Goal: Information Seeking & Learning: Understand process/instructions

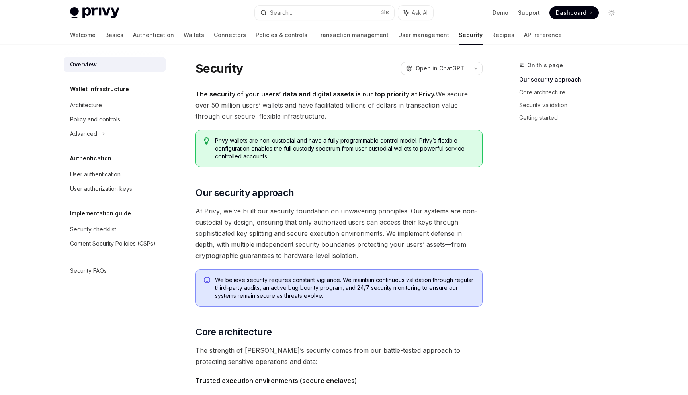
click at [232, 74] on h1 "Security" at bounding box center [218, 68] width 47 height 14
click at [261, 69] on div "Security OpenAI Open in ChatGPT" at bounding box center [338, 68] width 287 height 14
click at [204, 71] on h1 "Security" at bounding box center [218, 68] width 47 height 14
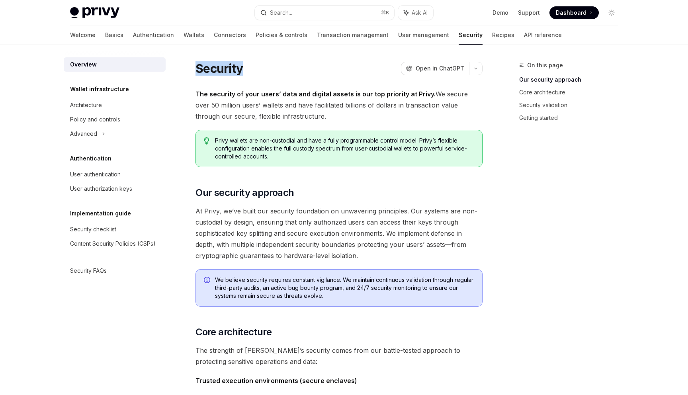
click at [204, 71] on h1 "Security" at bounding box center [218, 68] width 47 height 14
click at [256, 35] on link "Policies & controls" at bounding box center [282, 34] width 52 height 19
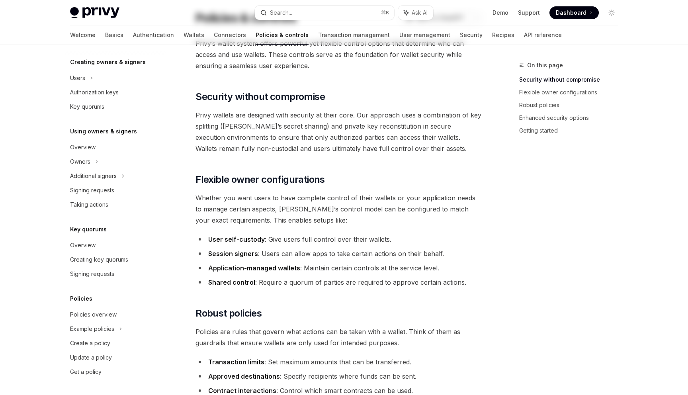
scroll to position [67, 0]
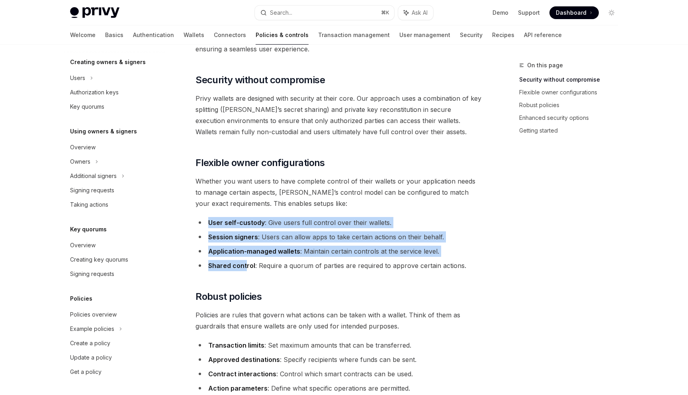
drag, startPoint x: 210, startPoint y: 220, endPoint x: 246, endPoint y: 267, distance: 58.7
click at [246, 267] on ul "User self-custody : Give users full control over their wallets. Session signers…" at bounding box center [338, 244] width 287 height 54
click at [246, 267] on strong "Shared control" at bounding box center [231, 265] width 47 height 8
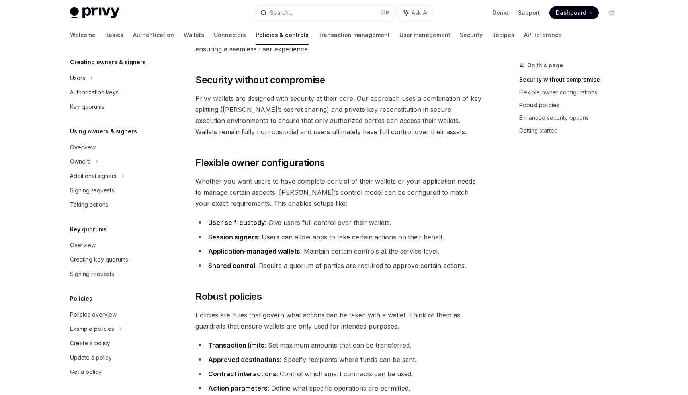
scroll to position [0, 0]
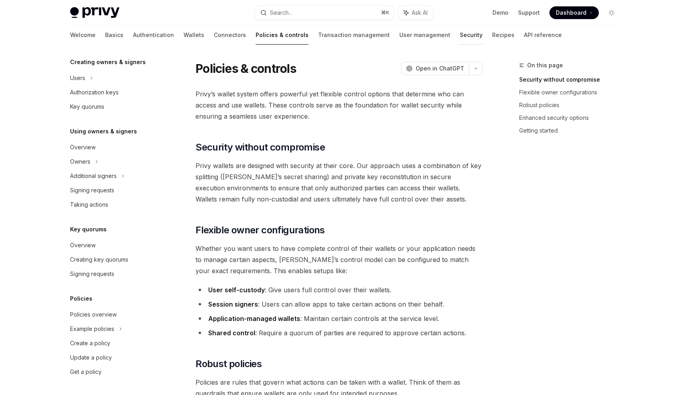
click at [460, 35] on link "Security" at bounding box center [471, 34] width 23 height 19
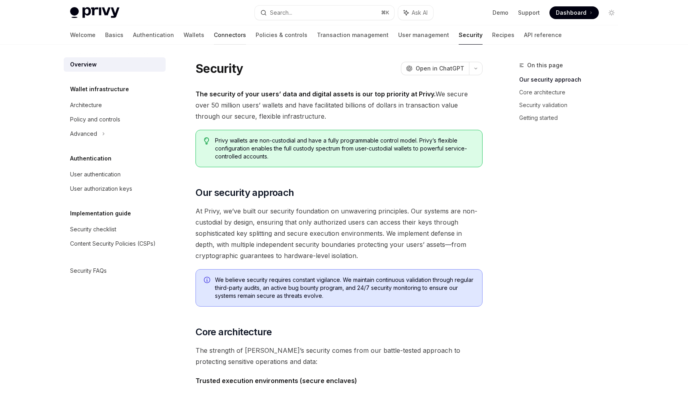
click at [214, 36] on link "Connectors" at bounding box center [230, 34] width 32 height 19
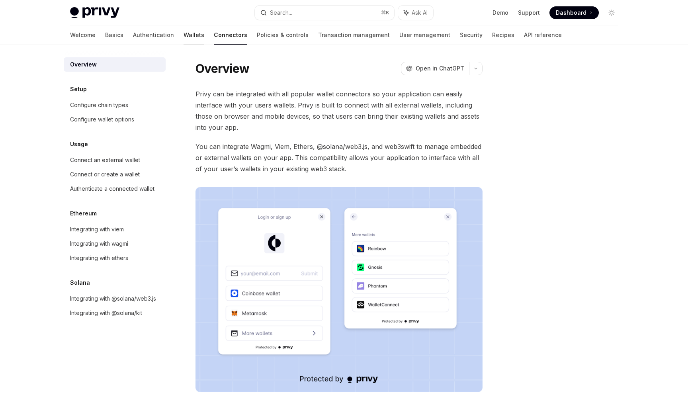
click at [183, 43] on link "Wallets" at bounding box center [193, 34] width 21 height 19
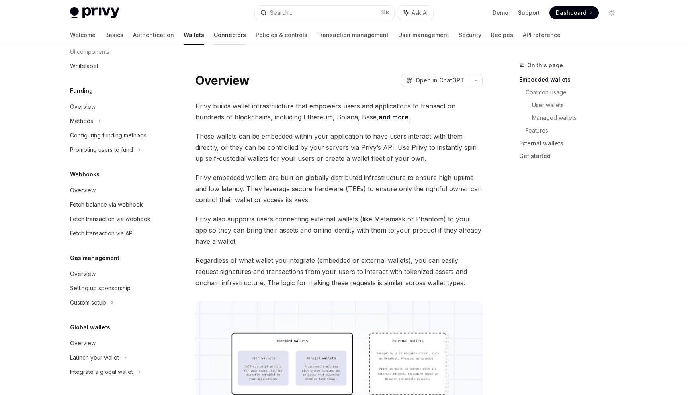
click at [214, 27] on link "Connectors" at bounding box center [230, 34] width 32 height 19
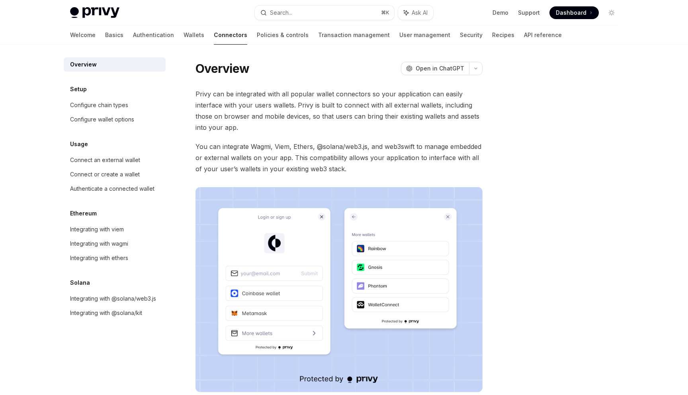
click at [228, 71] on h1 "Overview" at bounding box center [222, 68] width 54 height 14
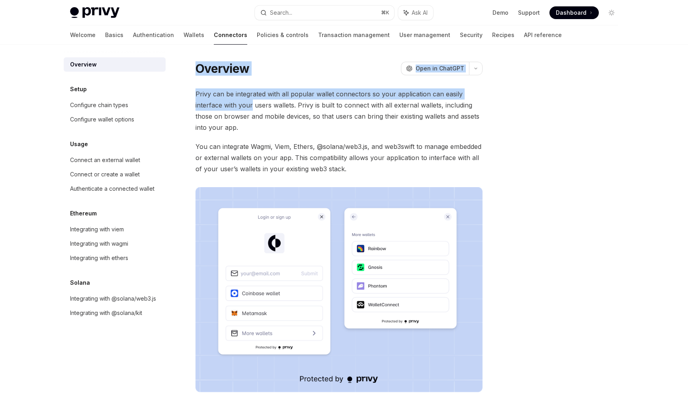
drag, startPoint x: 228, startPoint y: 71, endPoint x: 239, endPoint y: 99, distance: 29.9
click at [239, 99] on div "Overview OpenAI Open in ChatGPT OpenAI Open in ChatGPT Privy can be integrated …" at bounding box center [264, 285] width 439 height 450
click at [239, 99] on span "Privy can be integrated with all popular wallet connectors so your application …" at bounding box center [338, 110] width 287 height 45
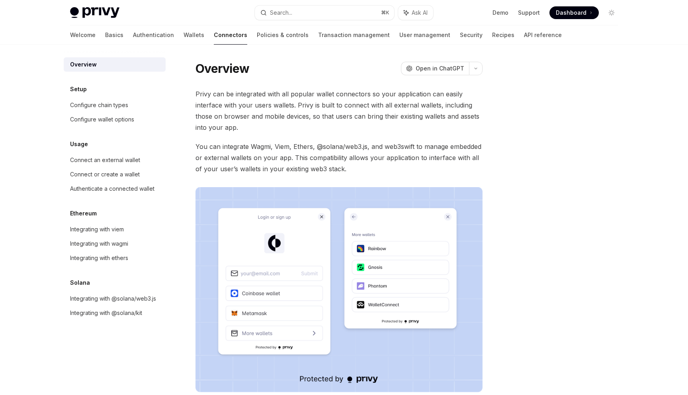
click at [248, 96] on span "Privy can be integrated with all popular wallet connectors so your application …" at bounding box center [338, 110] width 287 height 45
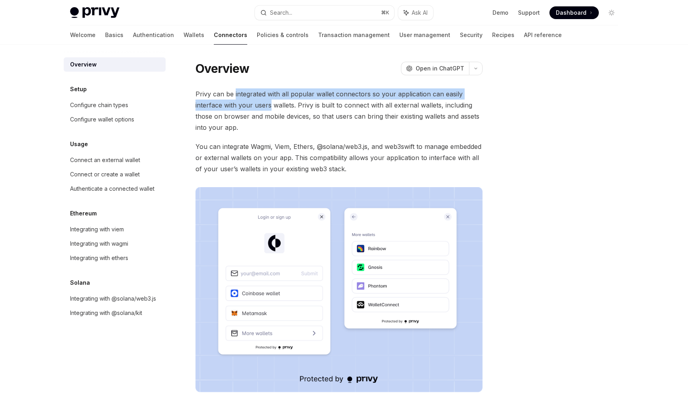
drag, startPoint x: 248, startPoint y: 96, endPoint x: 264, endPoint y: 104, distance: 18.9
click at [264, 104] on span "Privy can be integrated with all popular wallet connectors so your application …" at bounding box center [338, 110] width 287 height 45
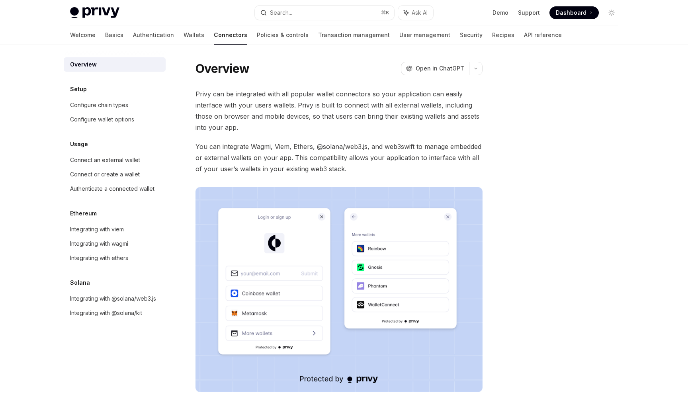
click at [220, 74] on h1 "Overview" at bounding box center [222, 68] width 54 height 14
click at [219, 74] on h1 "Overview" at bounding box center [222, 68] width 54 height 14
click at [396, 107] on span "Privy can be integrated with all popular wallet connectors so your application …" at bounding box center [338, 110] width 287 height 45
click at [381, 116] on span "Privy can be integrated with all popular wallet connectors so your application …" at bounding box center [338, 110] width 287 height 45
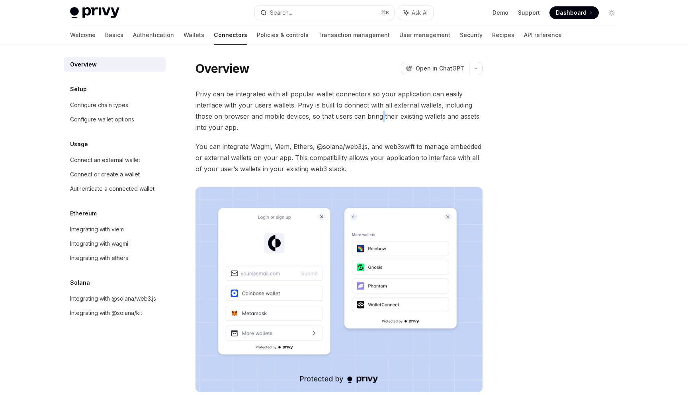
click at [381, 116] on span "Privy can be integrated with all popular wallet connectors so your application …" at bounding box center [338, 110] width 287 height 45
click at [371, 117] on span "Privy can be integrated with all popular wallet connectors so your application …" at bounding box center [338, 110] width 287 height 45
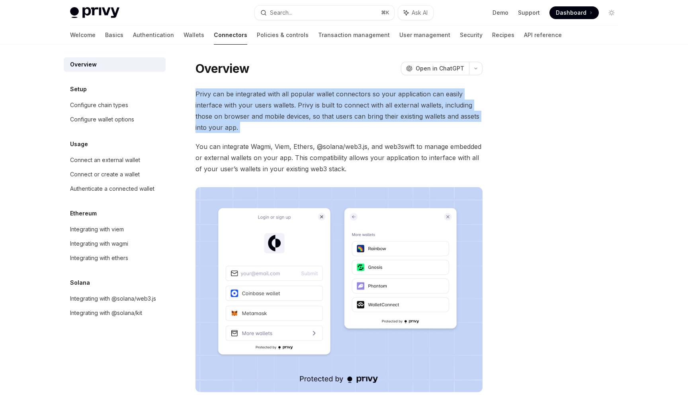
click at [371, 117] on span "Privy can be integrated with all popular wallet connectors so your application …" at bounding box center [338, 110] width 287 height 45
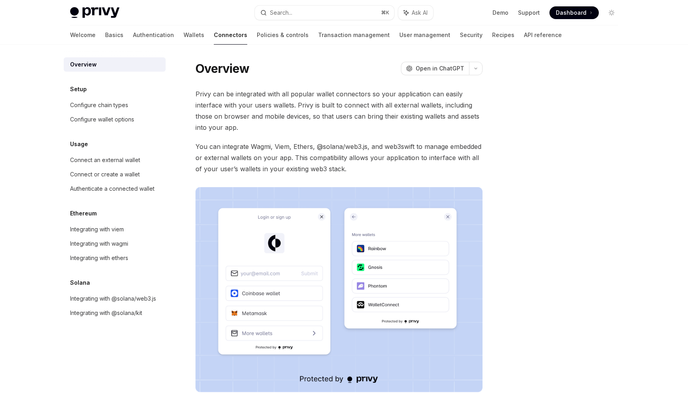
click at [317, 123] on span "Privy can be integrated with all popular wallet connectors so your application …" at bounding box center [338, 110] width 287 height 45
click at [351, 21] on div "Privy Docs home page Search... ⌘ K Ask AI Demo Support Dashboard Dashboard Sear…" at bounding box center [344, 12] width 548 height 25
click at [183, 34] on link "Wallets" at bounding box center [193, 34] width 21 height 19
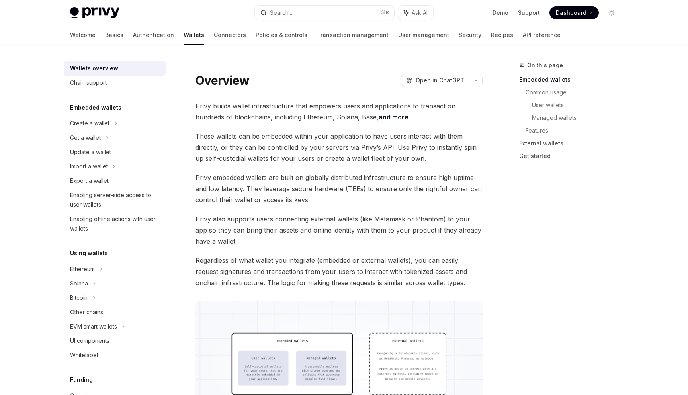
click at [183, 34] on link "Wallets" at bounding box center [193, 34] width 21 height 19
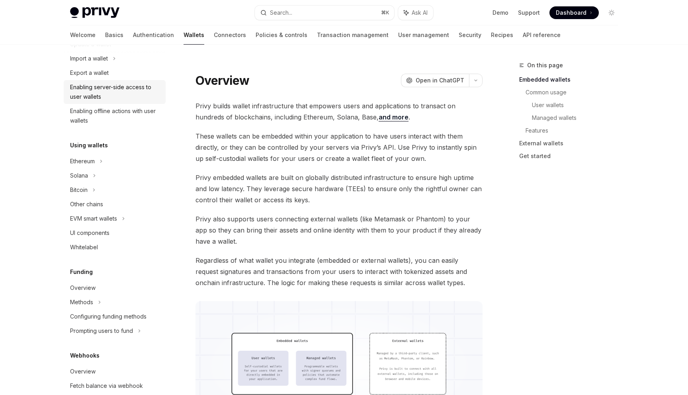
scroll to position [109, 0]
click at [115, 179] on div "Solana" at bounding box center [115, 174] width 102 height 14
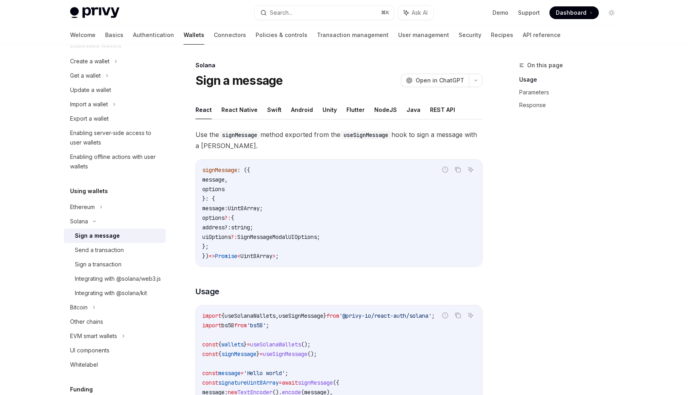
scroll to position [57, 0]
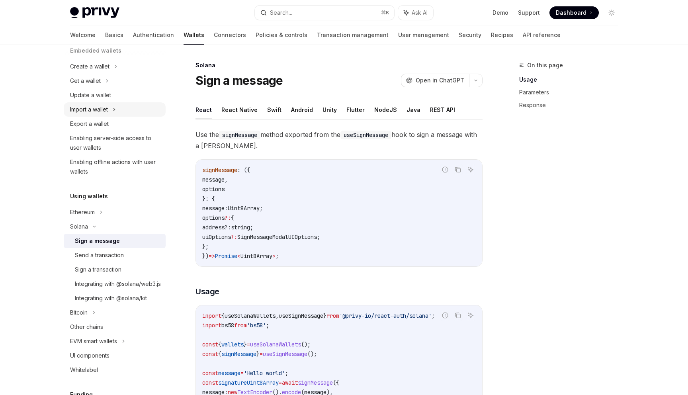
click at [112, 102] on div "Import a wallet" at bounding box center [115, 109] width 102 height 14
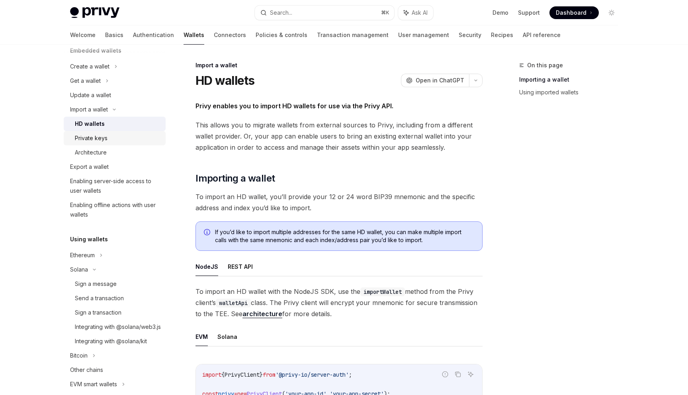
click at [102, 138] on div "Private keys" at bounding box center [91, 138] width 33 height 10
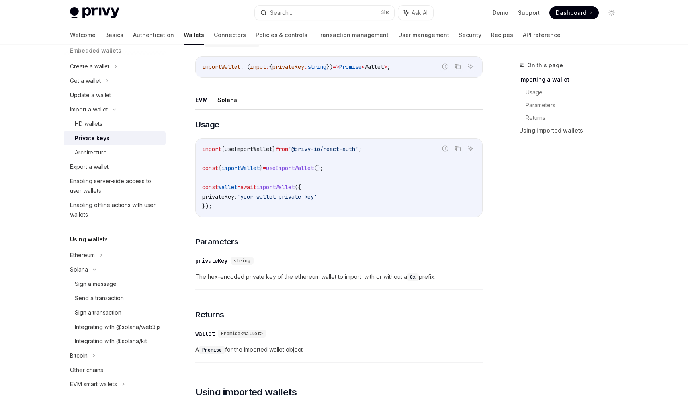
scroll to position [193, 0]
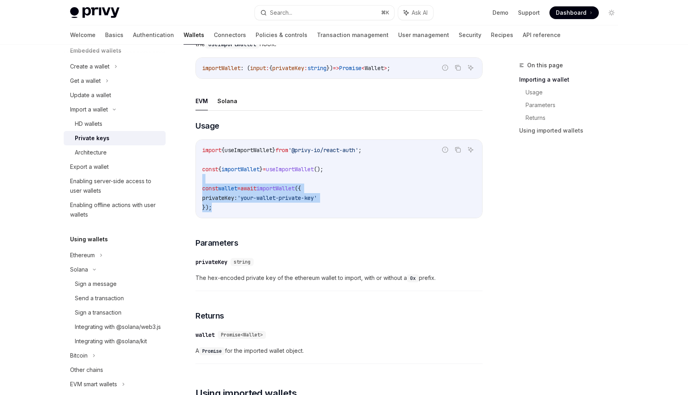
drag, startPoint x: 277, startPoint y: 212, endPoint x: 224, endPoint y: 181, distance: 61.2
click at [224, 181] on div "import { useImportWallet } from '@privy-io/react-auth' ; const { importWallet }…" at bounding box center [339, 179] width 286 height 78
click at [225, 188] on span "wallet" at bounding box center [227, 188] width 19 height 7
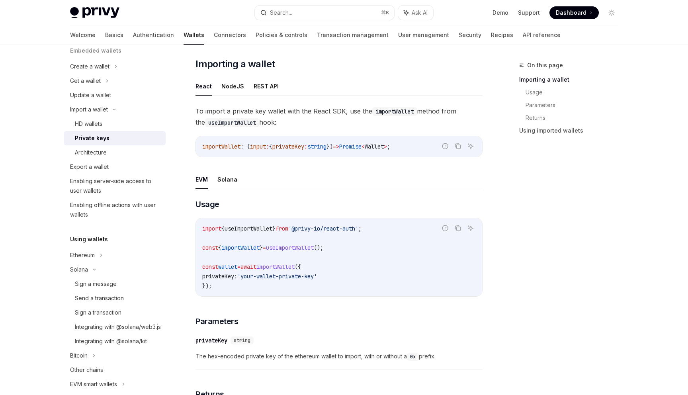
scroll to position [113, 0]
click at [222, 178] on button "Solana" at bounding box center [227, 181] width 20 height 19
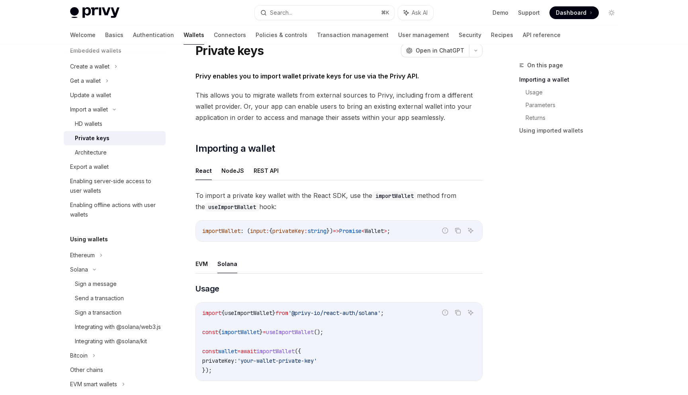
scroll to position [29, 0]
click at [207, 173] on button "React" at bounding box center [203, 171] width 16 height 19
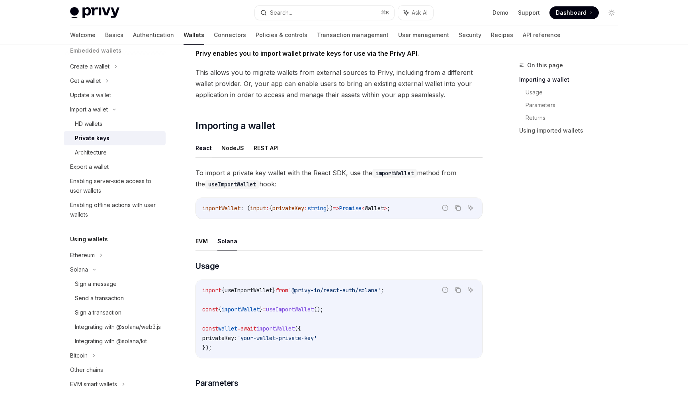
scroll to position [51, 0]
click at [235, 152] on button "NodeJS" at bounding box center [232, 149] width 23 height 19
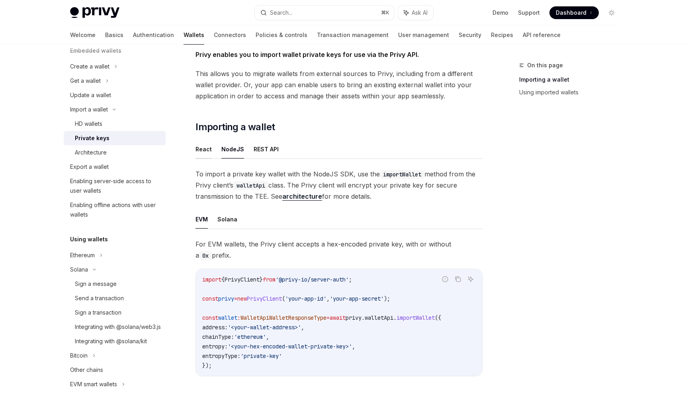
click at [206, 152] on button "React" at bounding box center [203, 149] width 16 height 19
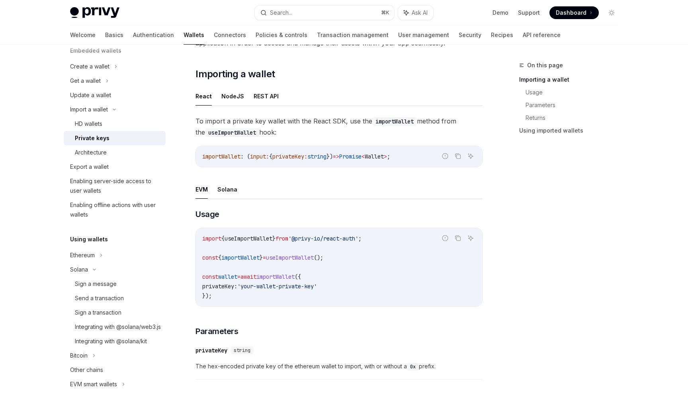
scroll to position [109, 0]
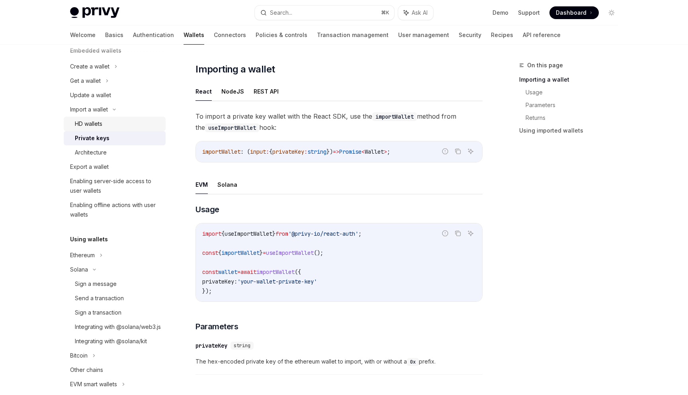
click at [106, 128] on div "HD wallets" at bounding box center [118, 124] width 86 height 10
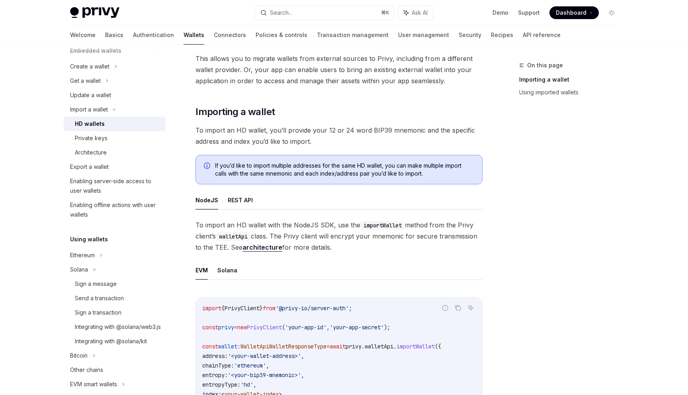
scroll to position [70, 0]
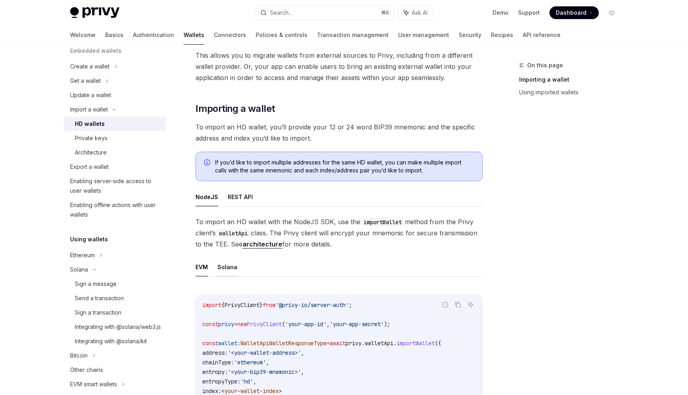
click at [227, 265] on button "Solana" at bounding box center [227, 267] width 20 height 19
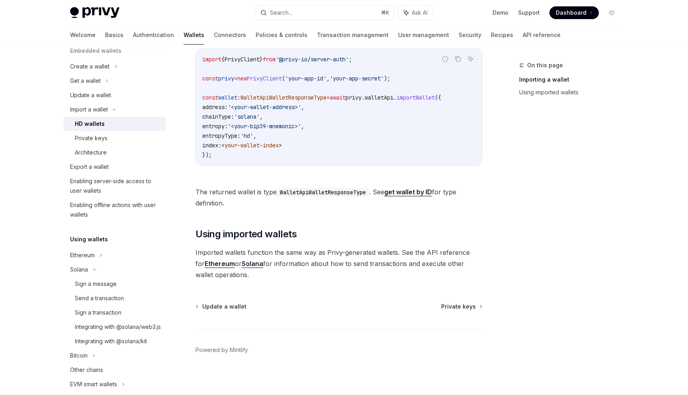
scroll to position [322, 0]
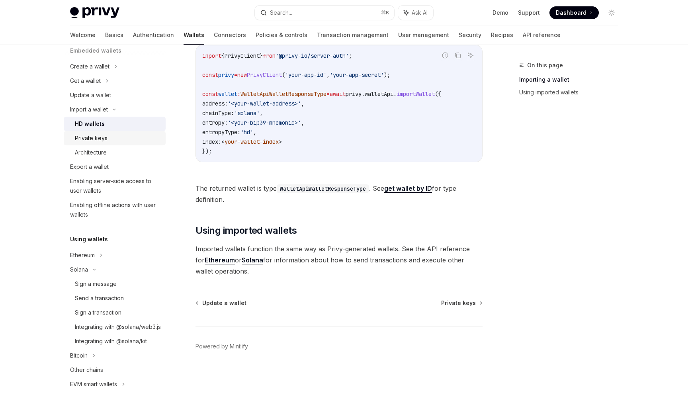
click at [118, 138] on div "Private keys" at bounding box center [118, 138] width 86 height 10
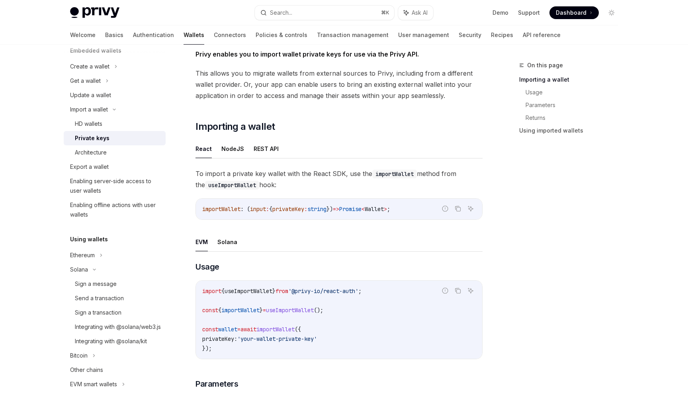
scroll to position [33, 0]
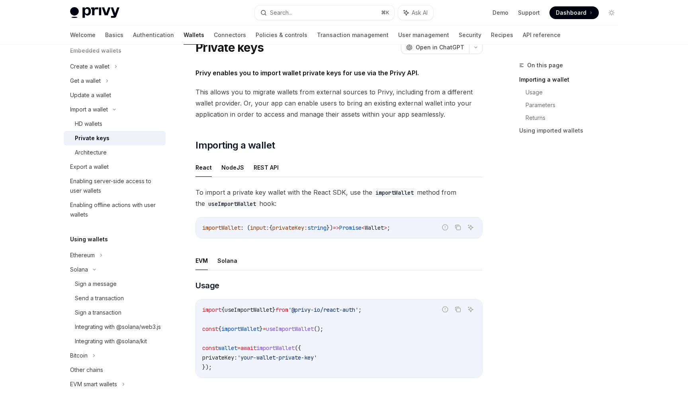
click at [243, 195] on span "To import a private key wallet with the React SDK, use the importWallet method …" at bounding box center [338, 198] width 287 height 22
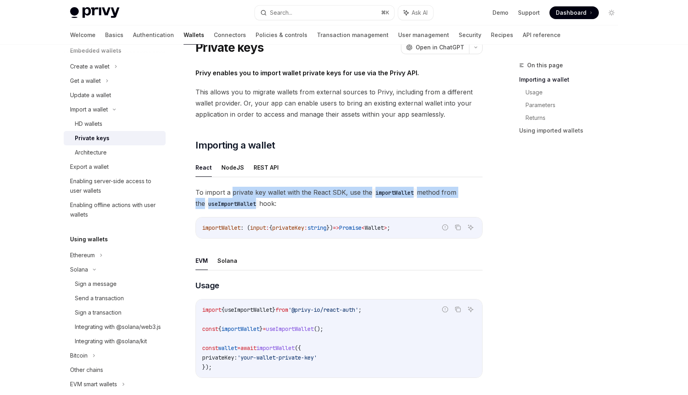
drag, startPoint x: 243, startPoint y: 195, endPoint x: 247, endPoint y: 204, distance: 10.5
click at [247, 204] on span "To import a private key wallet with the React SDK, use the importWallet method …" at bounding box center [338, 198] width 287 height 22
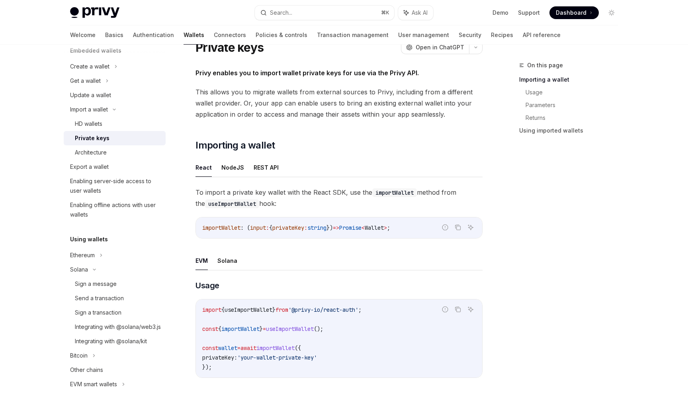
click at [268, 202] on span "To import a private key wallet with the React SDK, use the importWallet method …" at bounding box center [338, 198] width 287 height 22
click at [267, 205] on span "To import a private key wallet with the React SDK, use the importWallet method …" at bounding box center [338, 198] width 287 height 22
drag, startPoint x: 267, startPoint y: 205, endPoint x: 265, endPoint y: 195, distance: 10.1
click at [265, 195] on span "To import a private key wallet with the React SDK, use the importWallet method …" at bounding box center [338, 198] width 287 height 22
click at [262, 205] on span "To import a private key wallet with the React SDK, use the importWallet method …" at bounding box center [338, 198] width 287 height 22
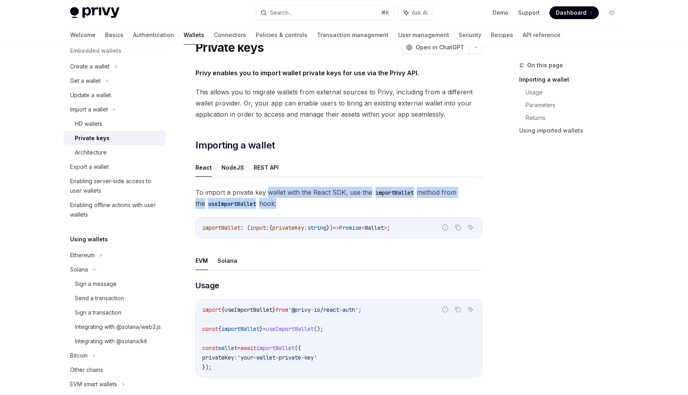
drag, startPoint x: 262, startPoint y: 205, endPoint x: 278, endPoint y: 192, distance: 20.4
click at [277, 192] on span "To import a private key wallet with the React SDK, use the importWallet method …" at bounding box center [338, 198] width 287 height 22
click at [278, 192] on span "To import a private key wallet with the React SDK, use the importWallet method …" at bounding box center [338, 198] width 287 height 22
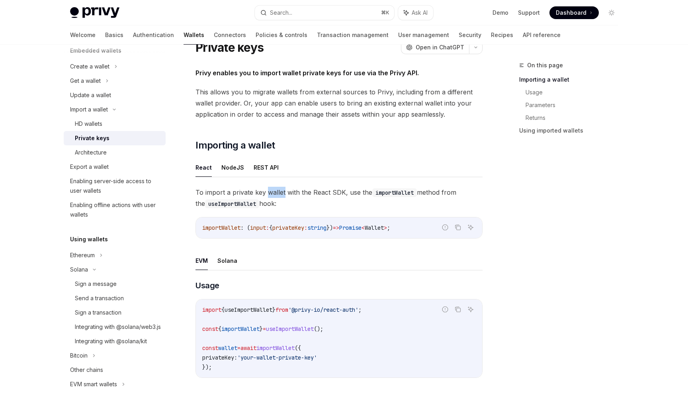
click at [278, 192] on span "To import a private key wallet with the React SDK, use the importWallet method …" at bounding box center [338, 198] width 287 height 22
click at [279, 191] on span "To import a private key wallet with the React SDK, use the importWallet method …" at bounding box center [338, 198] width 287 height 22
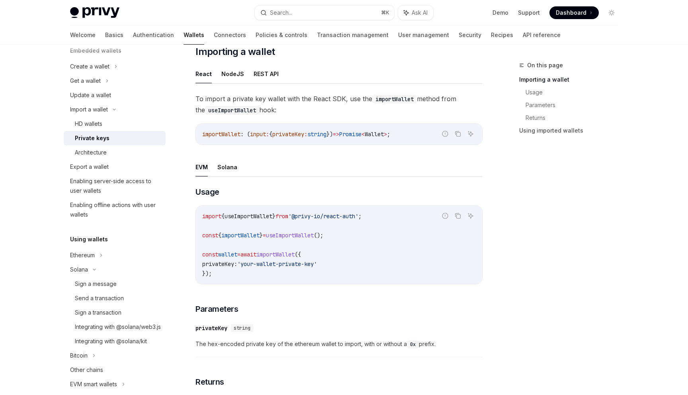
scroll to position [147, 0]
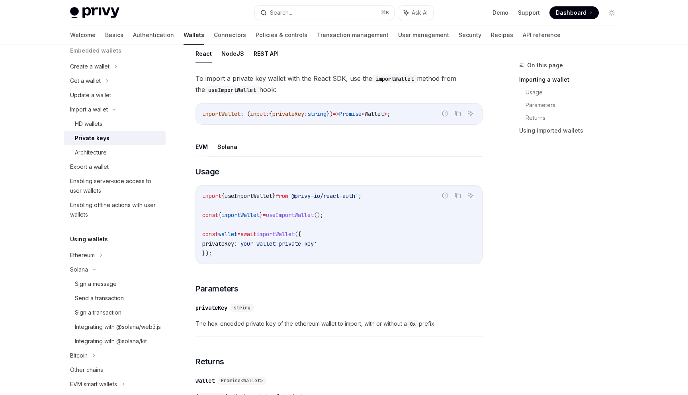
click at [228, 148] on button "Solana" at bounding box center [227, 146] width 20 height 19
type textarea "*"
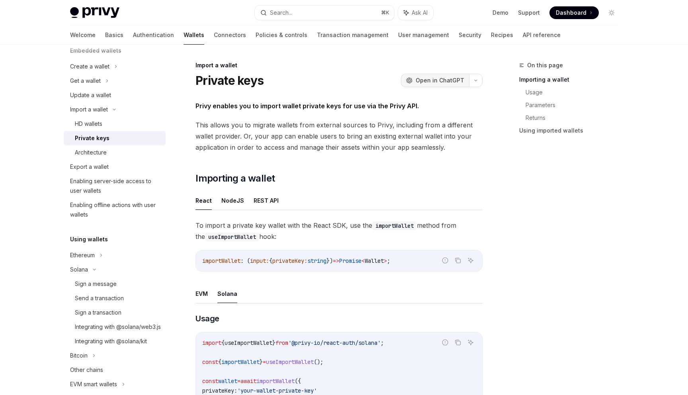
click at [449, 83] on span "Open in ChatGPT" at bounding box center [440, 80] width 49 height 8
click at [218, 86] on h1 "Private keys" at bounding box center [229, 80] width 68 height 14
click at [218, 127] on span "This allows you to migrate wallets from external sources to Privy, including fr…" at bounding box center [338, 135] width 287 height 33
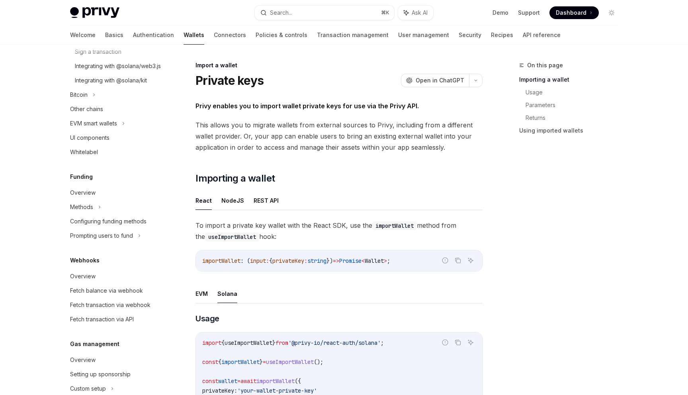
scroll to position [319, 0]
